Goal: Task Accomplishment & Management: Complete application form

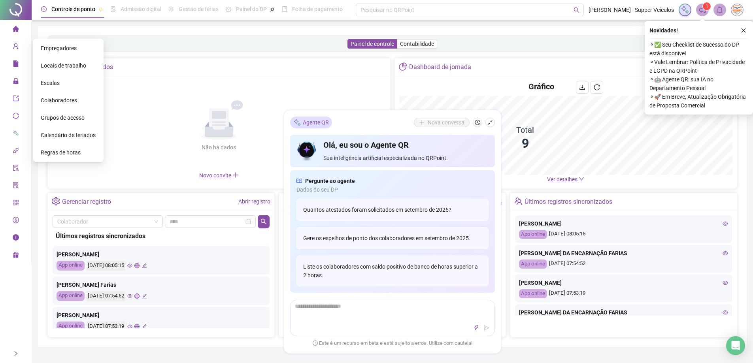
click at [68, 103] on span "Colaboradores" at bounding box center [59, 100] width 36 height 6
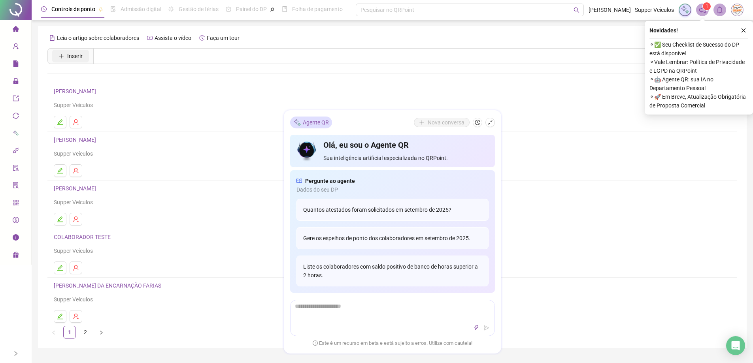
click at [75, 54] on span "Inserir" at bounding box center [74, 56] width 15 height 9
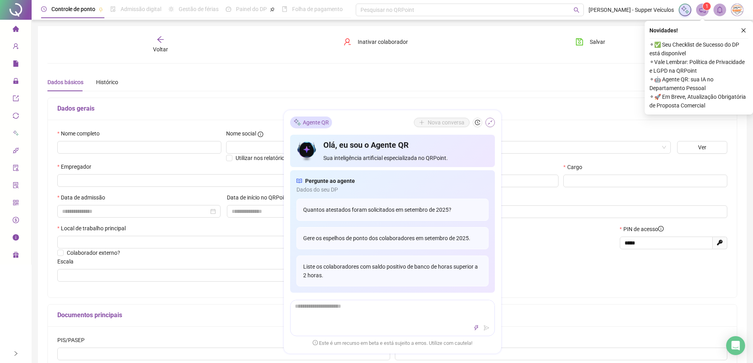
type input "*****"
click at [489, 121] on icon "shrink" at bounding box center [490, 123] width 6 height 6
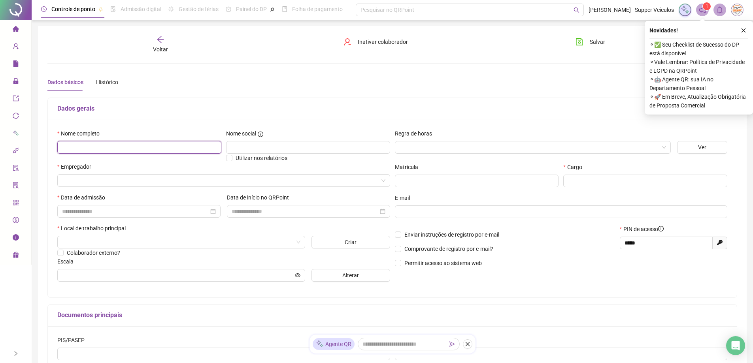
click at [106, 147] on input "text" at bounding box center [139, 147] width 164 height 13
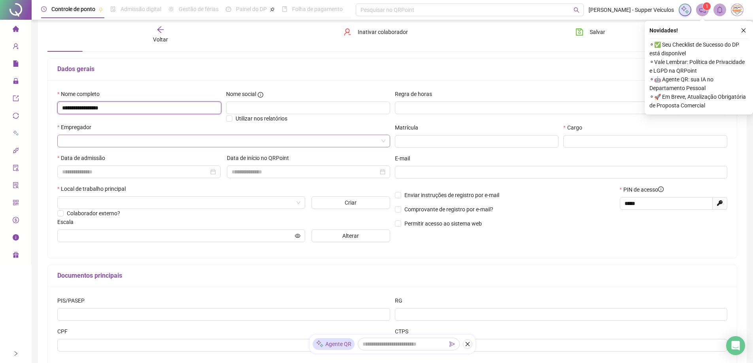
type input "**********"
click at [113, 139] on input "search" at bounding box center [220, 141] width 316 height 12
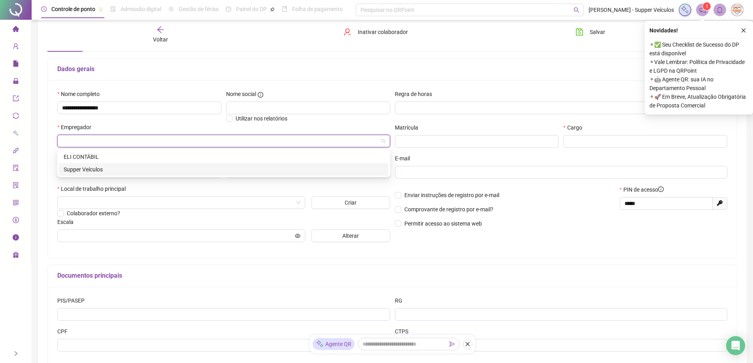
click at [103, 167] on div "Supper Veículos" at bounding box center [224, 169] width 320 height 9
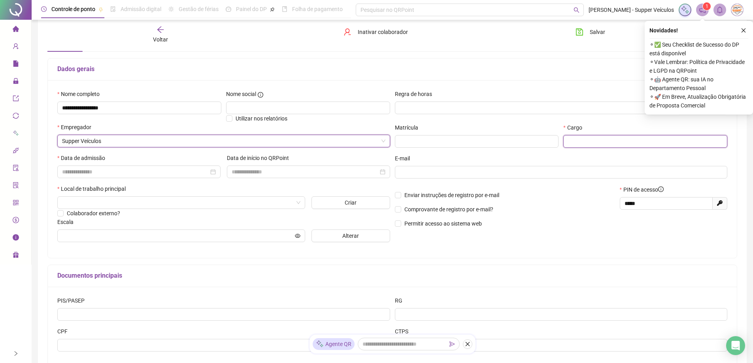
click at [589, 142] on input "text" at bounding box center [645, 141] width 164 height 13
type input "**********"
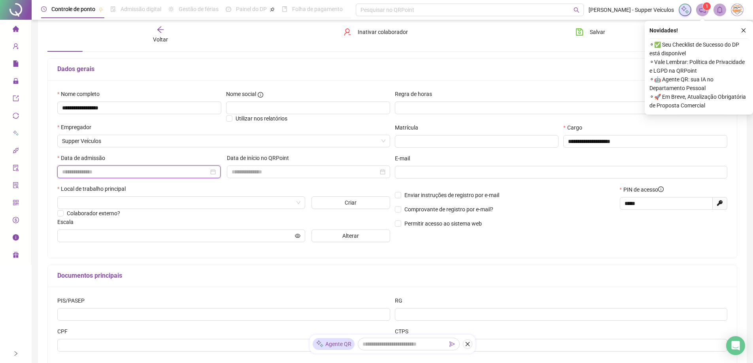
click at [85, 173] on input at bounding box center [135, 171] width 147 height 9
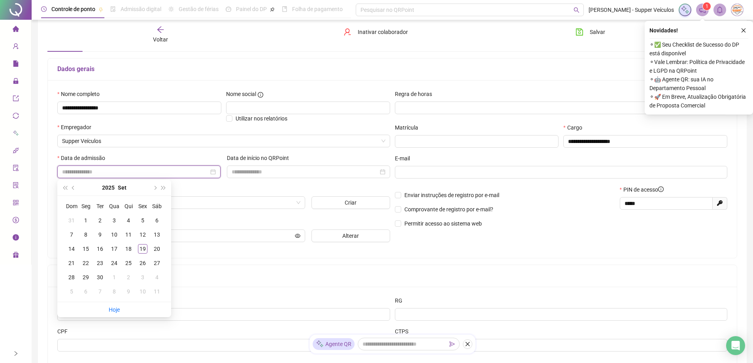
type input "**********"
click at [129, 248] on div "18" at bounding box center [128, 248] width 9 height 9
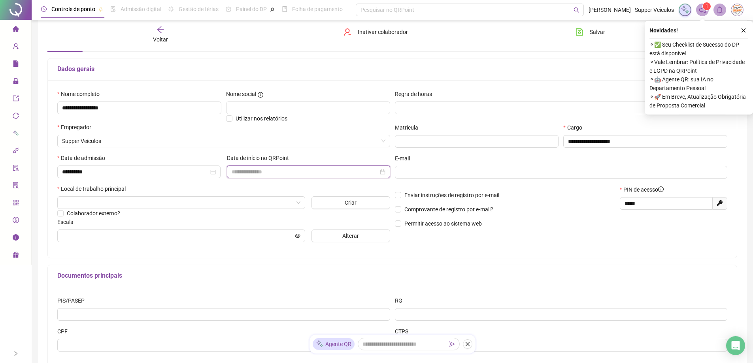
click at [277, 174] on input at bounding box center [304, 171] width 147 height 9
type input "**********"
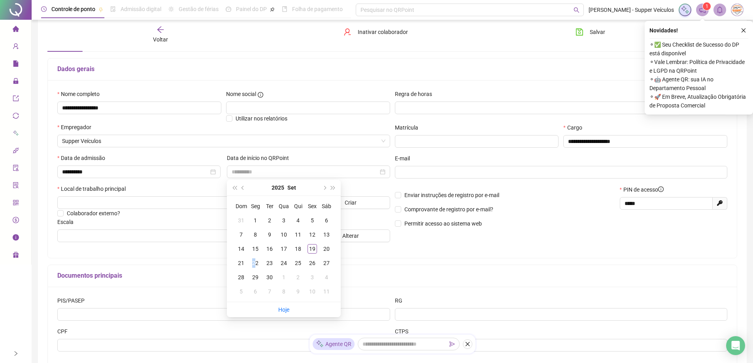
click at [254, 262] on div "22" at bounding box center [254, 262] width 9 height 9
click at [132, 201] on input "search" at bounding box center [177, 203] width 231 height 12
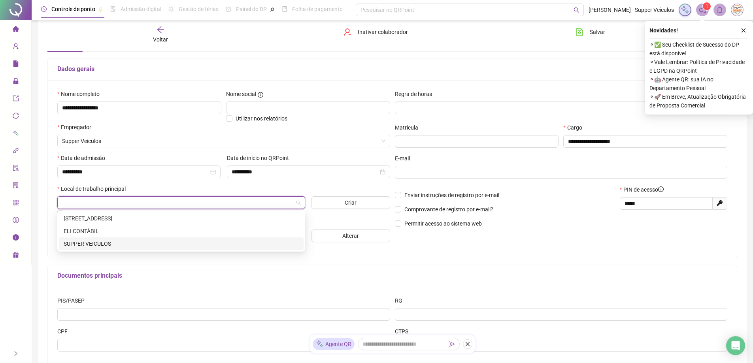
click at [126, 239] on div "SUPPER VEICULOS" at bounding box center [181, 243] width 245 height 13
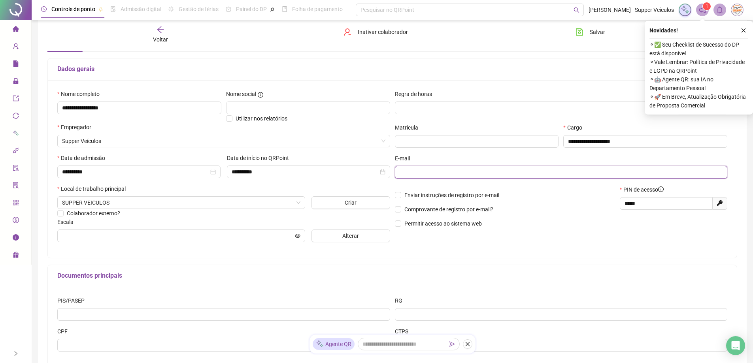
click at [490, 173] on input "text" at bounding box center [560, 172] width 322 height 9
type input "**********"
click at [65, 230] on span at bounding box center [181, 236] width 248 height 13
click at [72, 238] on input "text" at bounding box center [177, 235] width 231 height 9
click at [335, 236] on button "Alterar" at bounding box center [350, 236] width 78 height 13
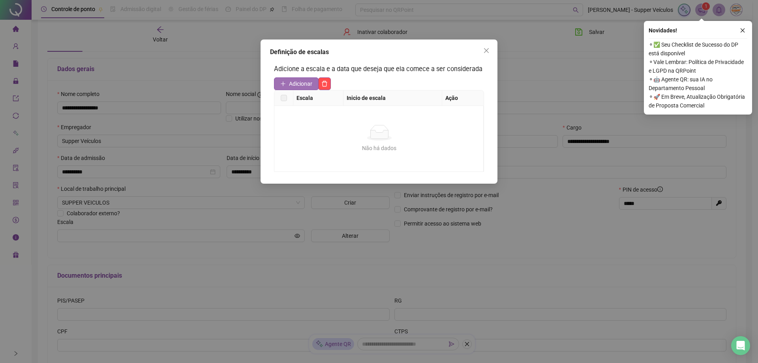
click at [298, 80] on span "Adicionar" at bounding box center [300, 83] width 23 height 9
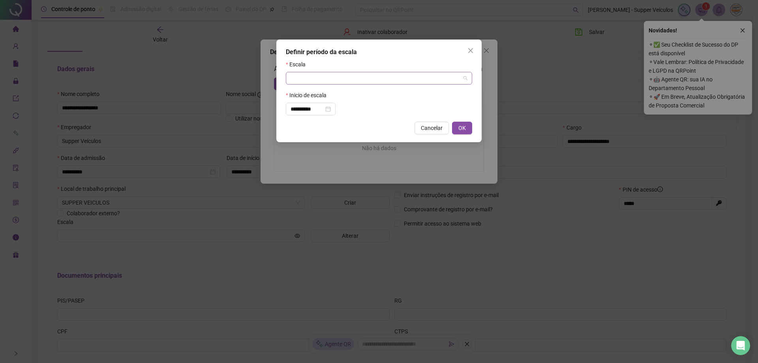
click at [406, 84] on div at bounding box center [379, 78] width 186 height 13
click at [340, 103] on div "ESCALA DAS 8H" at bounding box center [379, 106] width 174 height 9
click at [460, 125] on span "OK" at bounding box center [463, 128] width 8 height 9
type input "**********"
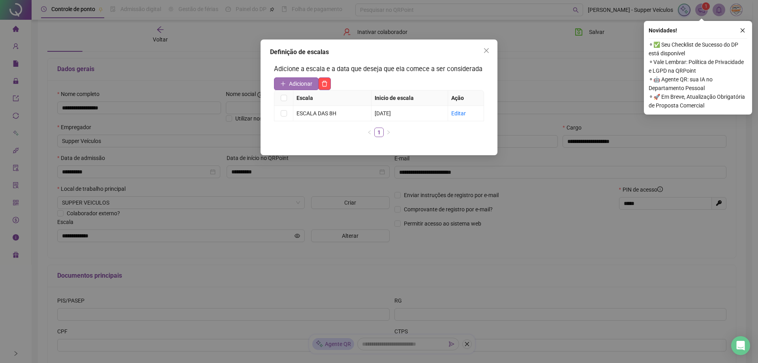
click at [294, 86] on span "Adicionar" at bounding box center [300, 83] width 23 height 9
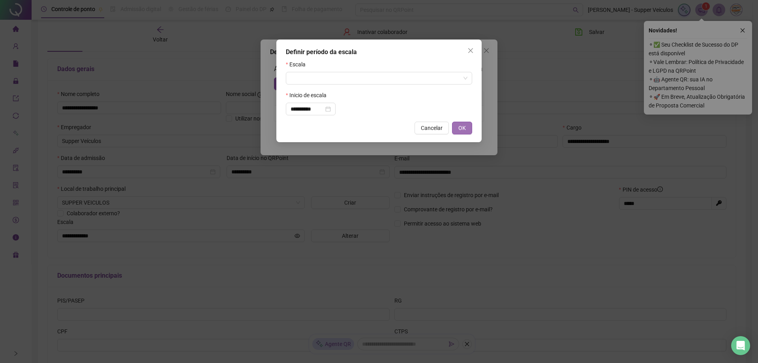
click at [464, 128] on span "OK" at bounding box center [463, 128] width 8 height 9
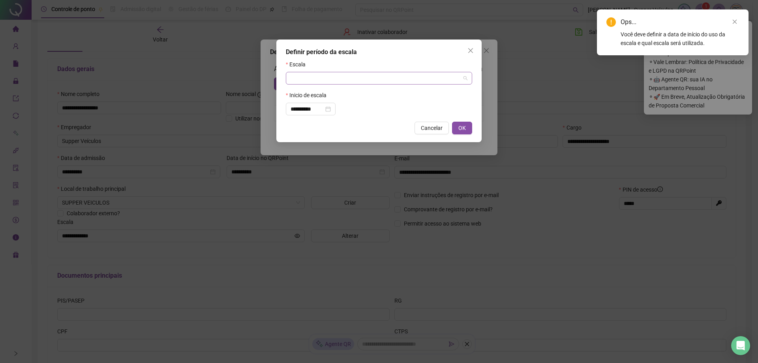
click at [329, 78] on input "search" at bounding box center [376, 78] width 170 height 12
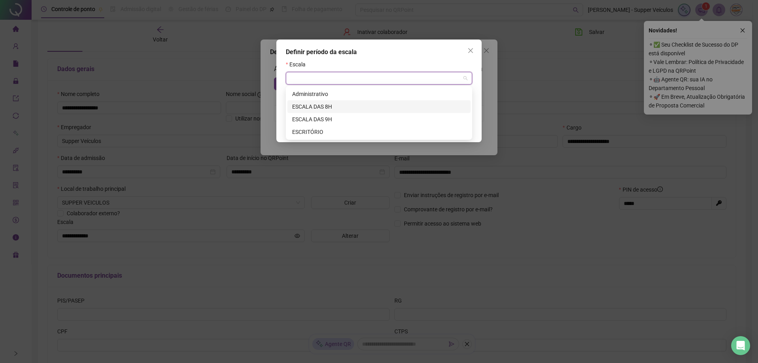
click at [327, 108] on div "ESCALA DAS 8H" at bounding box center [379, 106] width 174 height 9
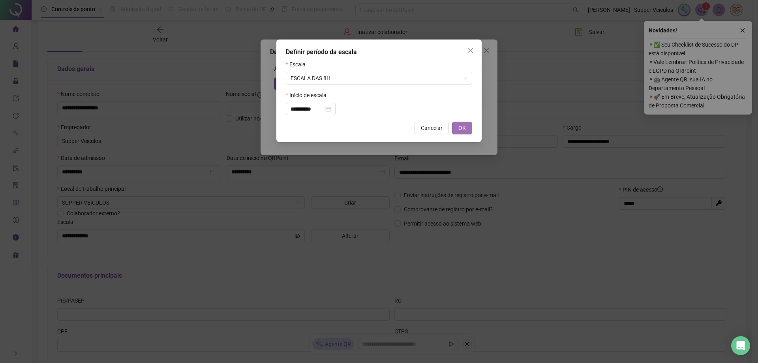
click at [462, 128] on span "OK" at bounding box center [463, 128] width 8 height 9
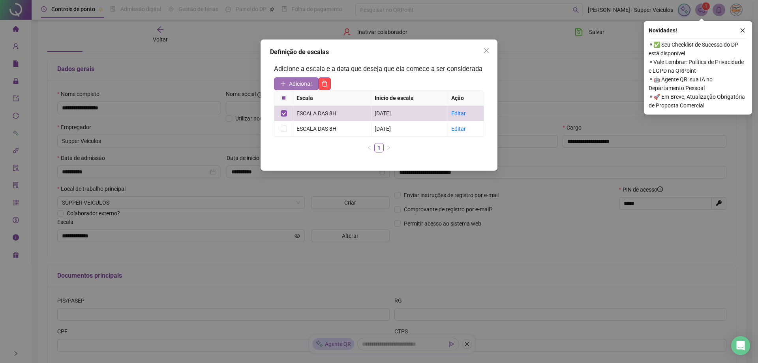
click at [297, 78] on button "Adicionar" at bounding box center [296, 83] width 45 height 13
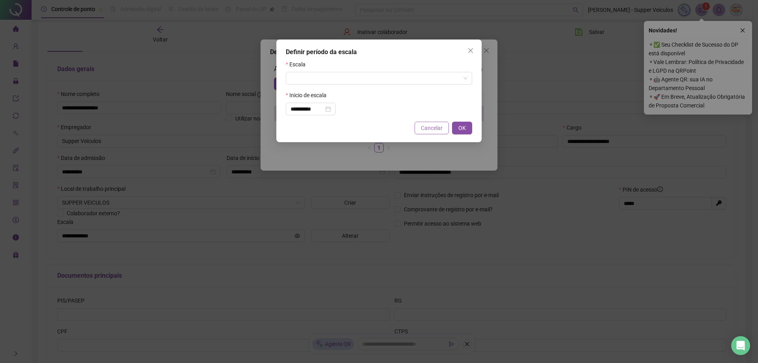
click at [431, 129] on span "Cancelar" at bounding box center [432, 128] width 22 height 9
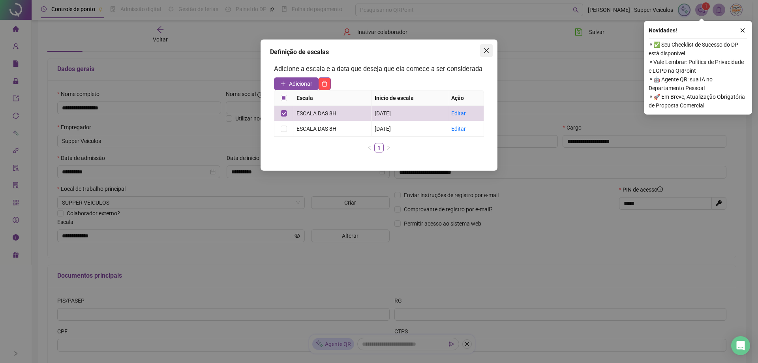
click at [487, 52] on icon "close" at bounding box center [486, 50] width 5 height 5
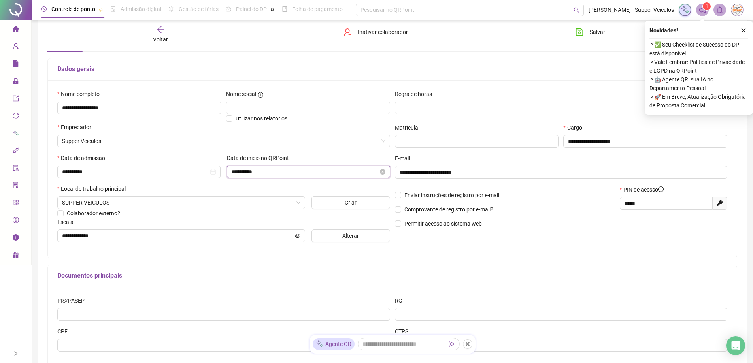
click at [264, 169] on input "**********" at bounding box center [304, 171] width 147 height 9
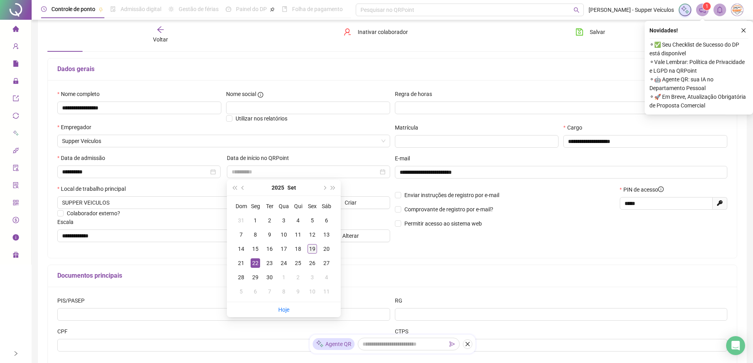
drag, startPoint x: 238, startPoint y: 260, endPoint x: 313, endPoint y: 255, distance: 74.8
click at [258, 258] on tr "21 22 23 24 25 26 27" at bounding box center [284, 263] width 100 height 14
type input "**********"
click at [323, 246] on div "20" at bounding box center [326, 248] width 9 height 9
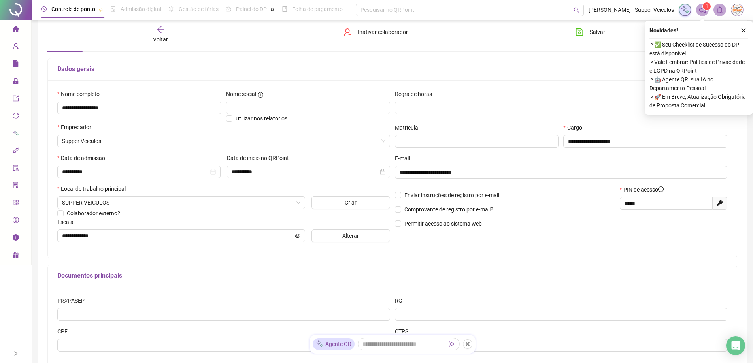
click at [260, 218] on div "Escala" at bounding box center [223, 224] width 333 height 12
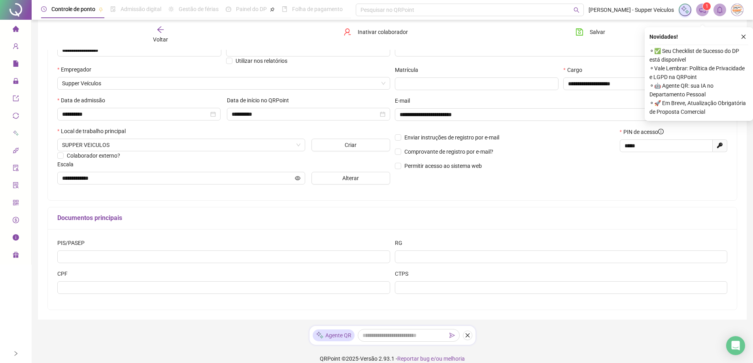
scroll to position [107, 0]
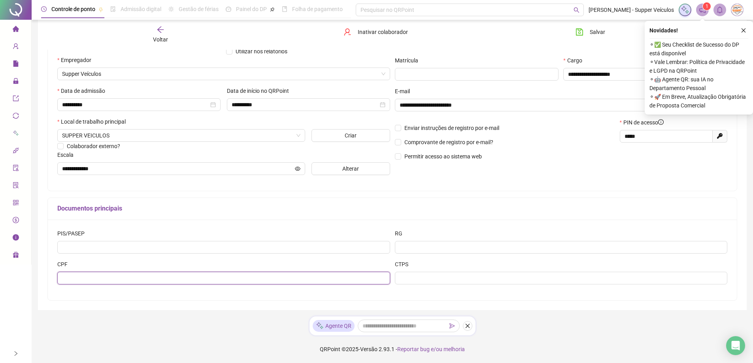
click at [111, 277] on input "text" at bounding box center [223, 278] width 333 height 13
type input "**********"
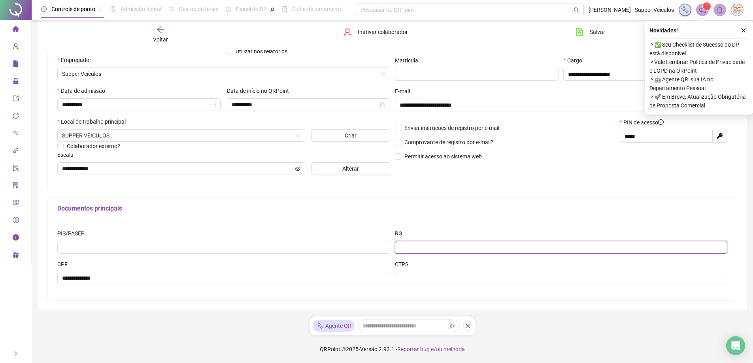
click at [425, 247] on input "text" at bounding box center [561, 247] width 333 height 13
type input "********"
click at [744, 30] on icon "close" at bounding box center [743, 31] width 6 height 6
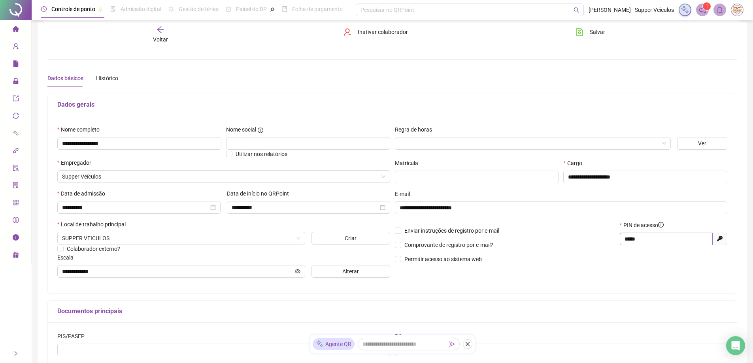
scroll to position [0, 0]
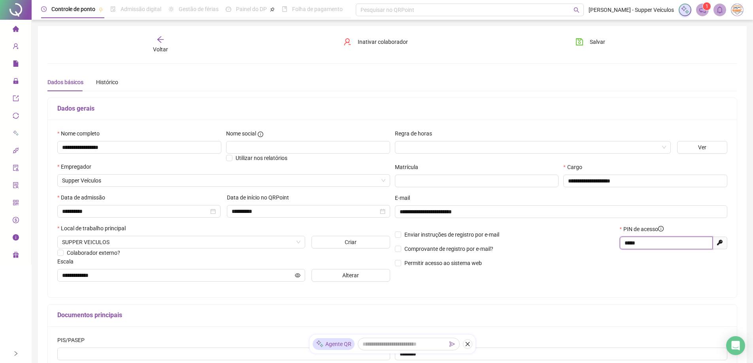
drag, startPoint x: 638, startPoint y: 243, endPoint x: 615, endPoint y: 247, distance: 23.2
click at [615, 247] on div "Enviar instruções de registro por e-mail Comprovante de registro por e-mail? Pe…" at bounding box center [560, 249] width 337 height 48
click at [577, 43] on icon "save" at bounding box center [579, 42] width 8 height 8
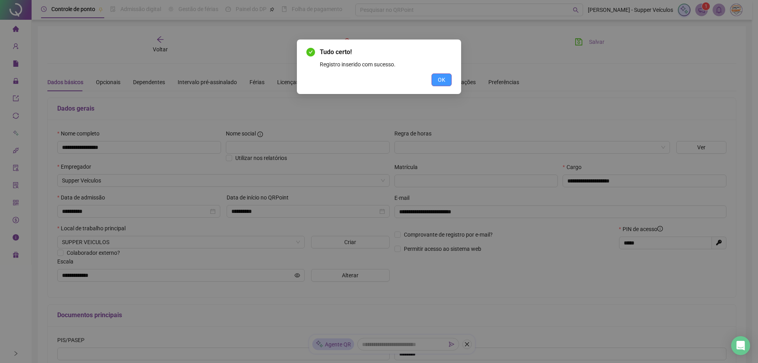
click at [444, 81] on span "OK" at bounding box center [442, 79] width 8 height 9
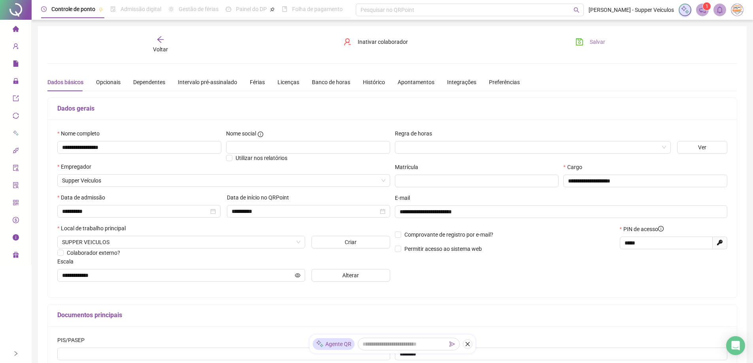
click at [16, 201] on icon "qrcode" at bounding box center [16, 202] width 6 height 6
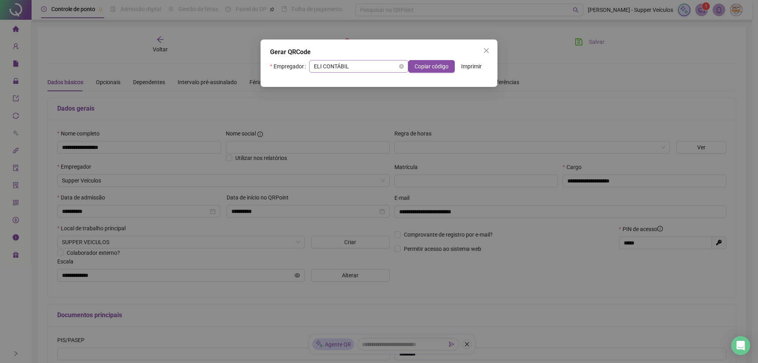
click at [384, 69] on span "ELI CONTÁBIL" at bounding box center [359, 66] width 90 height 12
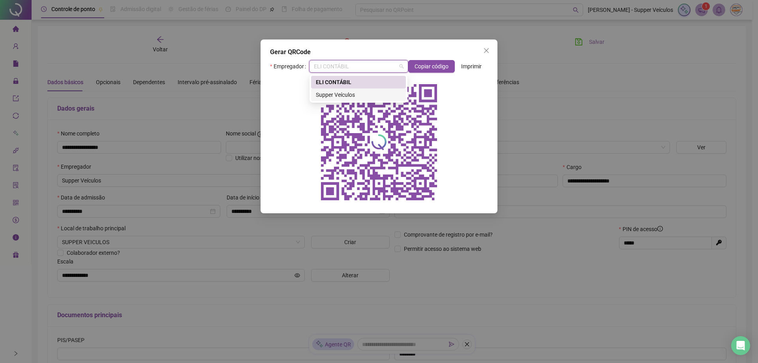
click at [368, 93] on div "Supper Veículos" at bounding box center [358, 94] width 85 height 9
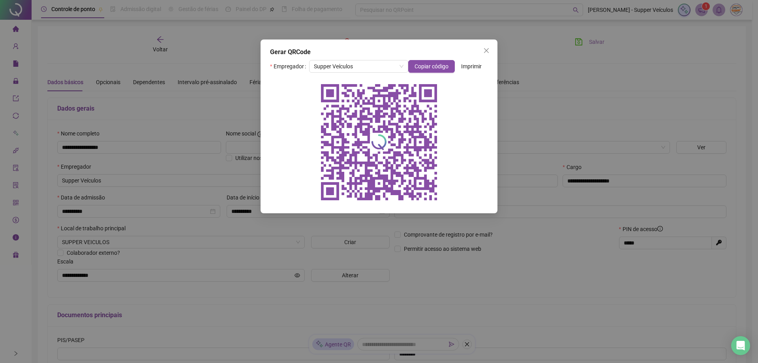
click at [474, 122] on div at bounding box center [379, 142] width 218 height 126
click at [489, 50] on icon "close" at bounding box center [487, 50] width 6 height 6
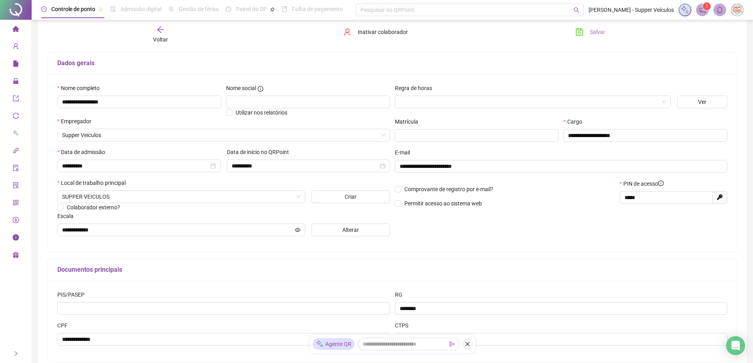
scroll to position [28, 0]
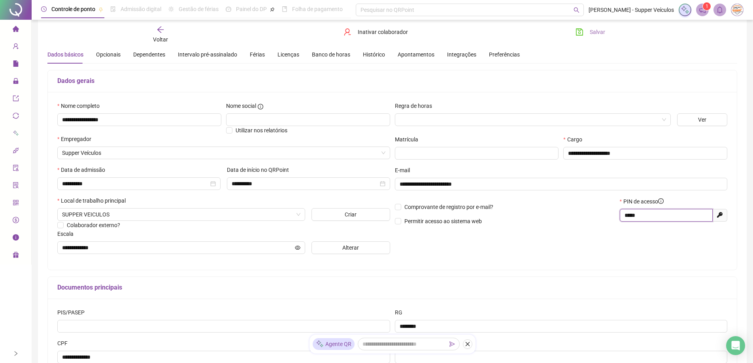
click at [625, 215] on input "*****" at bounding box center [665, 215] width 82 height 9
drag, startPoint x: 642, startPoint y: 214, endPoint x: 613, endPoint y: 216, distance: 28.9
click at [613, 216] on div "Comprovante de registro por e-mail? Permitir acesso ao sistema web PIN de acess…" at bounding box center [560, 214] width 337 height 34
